Goal: Find specific page/section: Find specific page/section

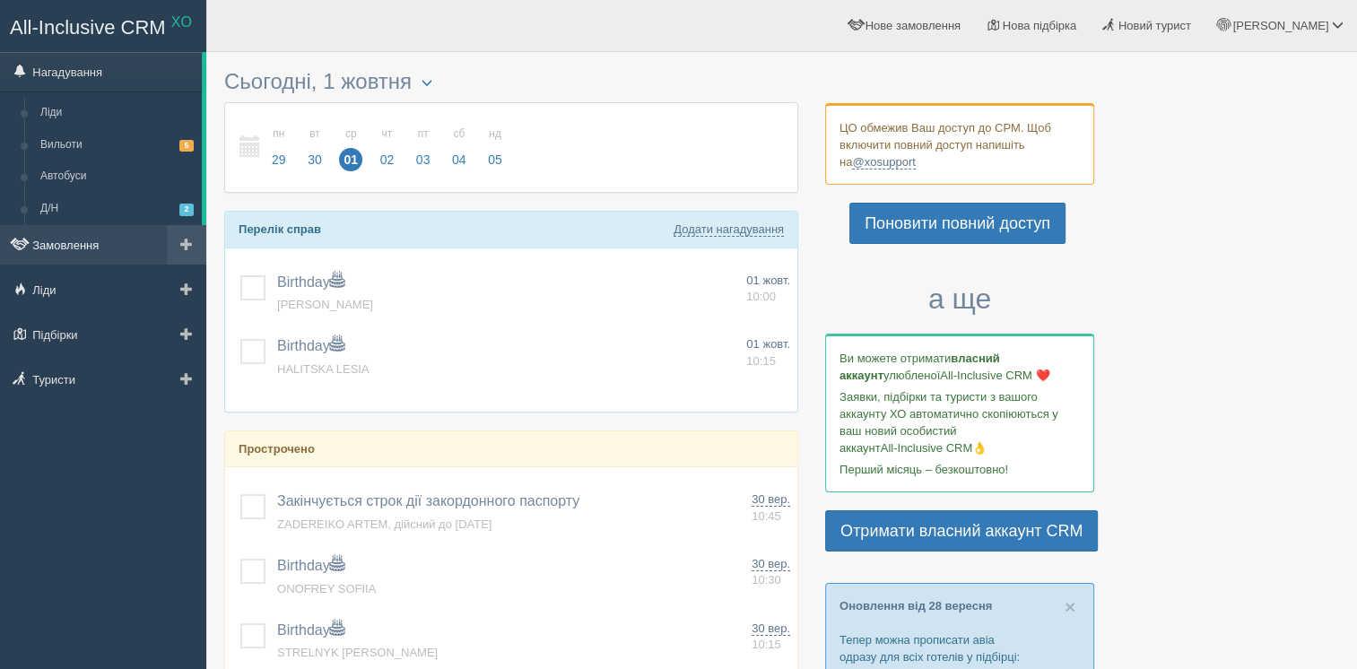
click at [83, 248] on link "Замовлення" at bounding box center [103, 244] width 206 height 39
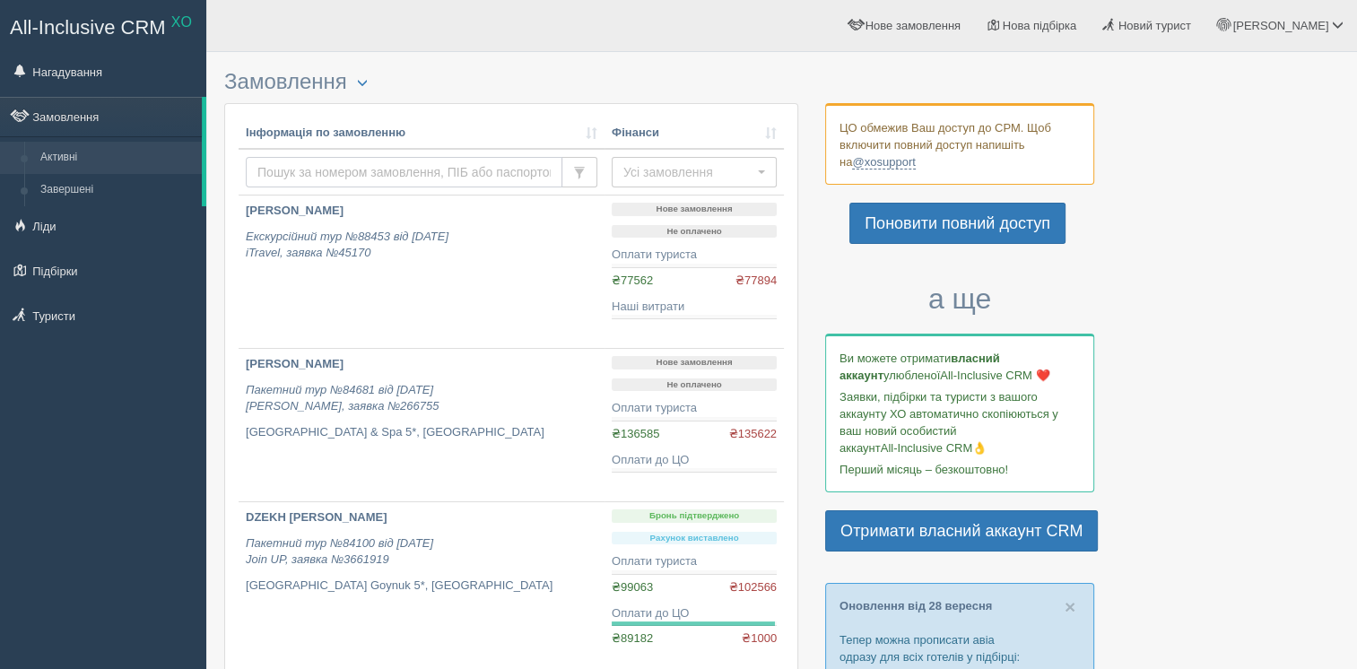
click at [387, 179] on input "text" at bounding box center [404, 172] width 317 height 30
type input "[PERSON_NAME]"
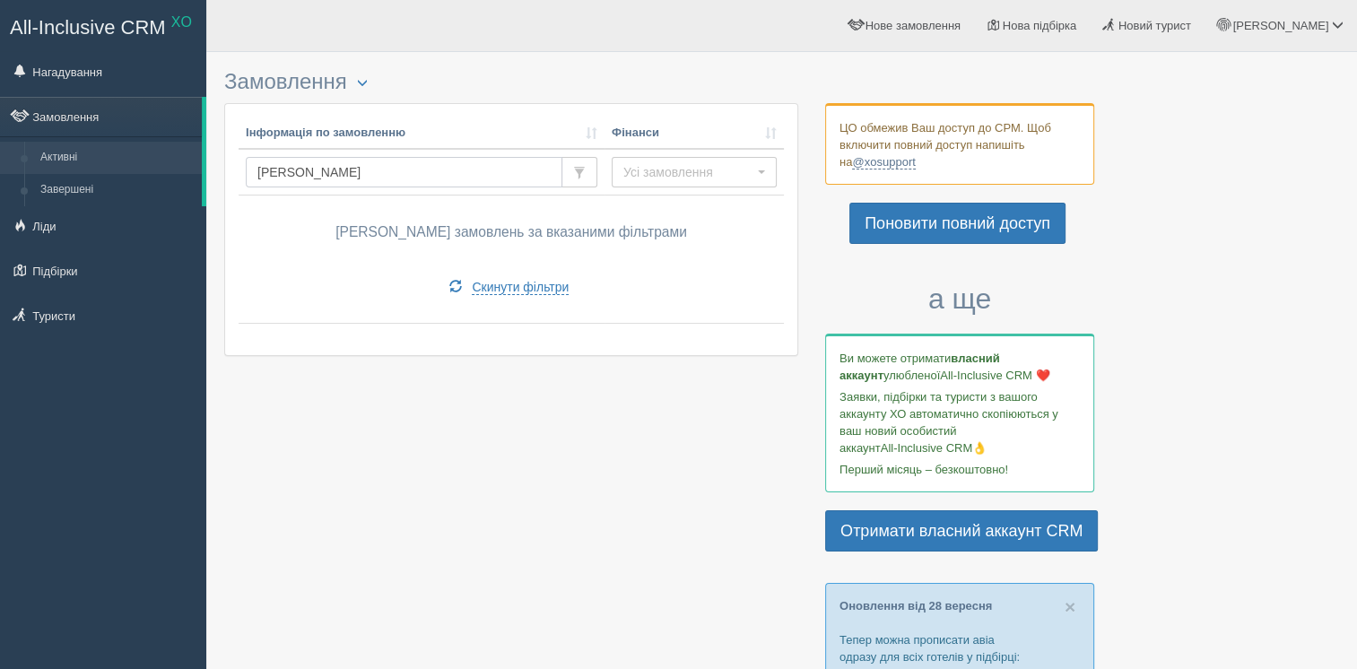
drag, startPoint x: 329, startPoint y: 171, endPoint x: 240, endPoint y: 181, distance: 89.4
click at [240, 181] on td "федорчук" at bounding box center [422, 172] width 366 height 47
type input "fedorchuk"
